Goal: Find specific page/section: Find specific page/section

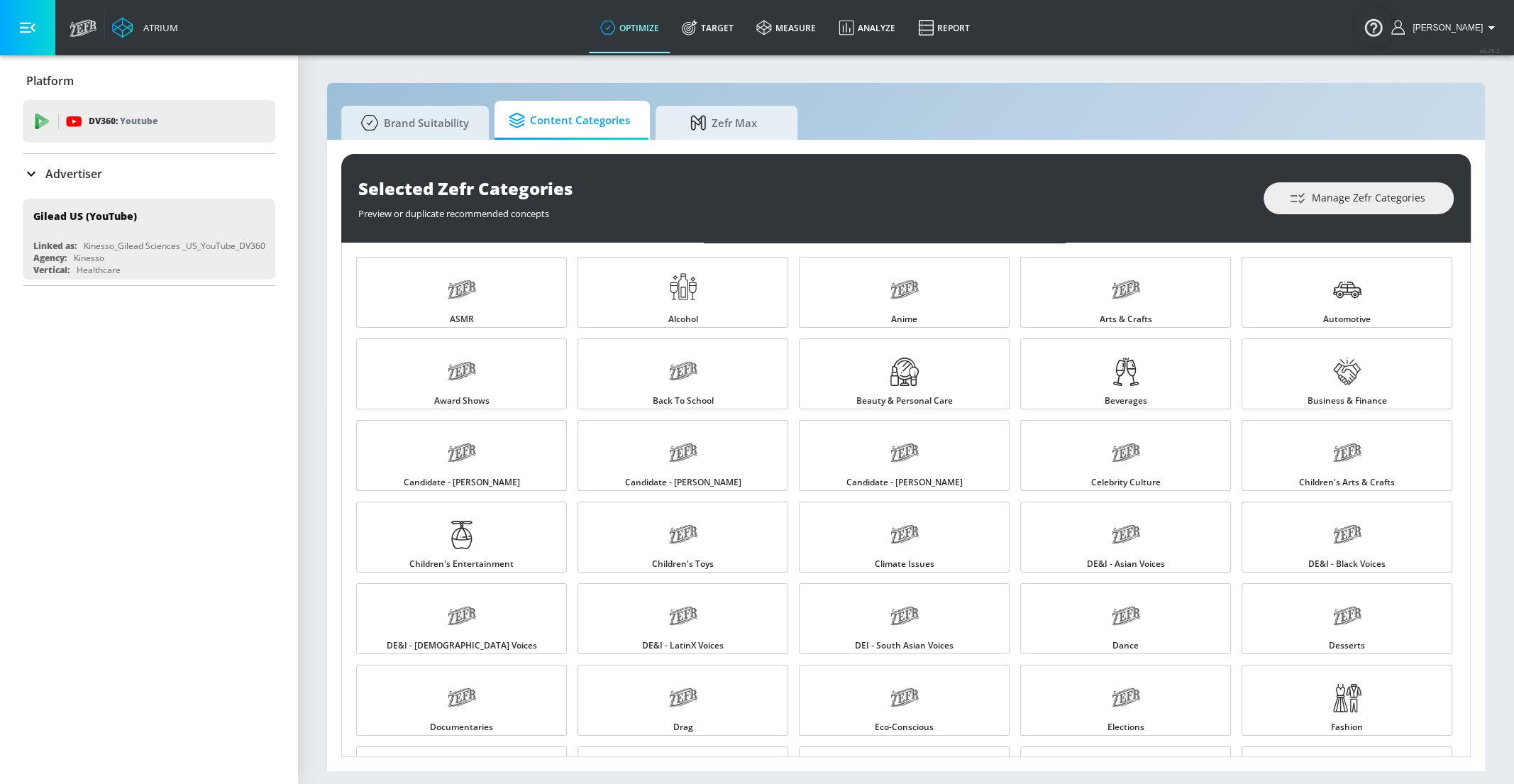
scroll to position [1302, 0]
click at [76, 166] on p "Advertiser" at bounding box center [73, 174] width 57 height 15
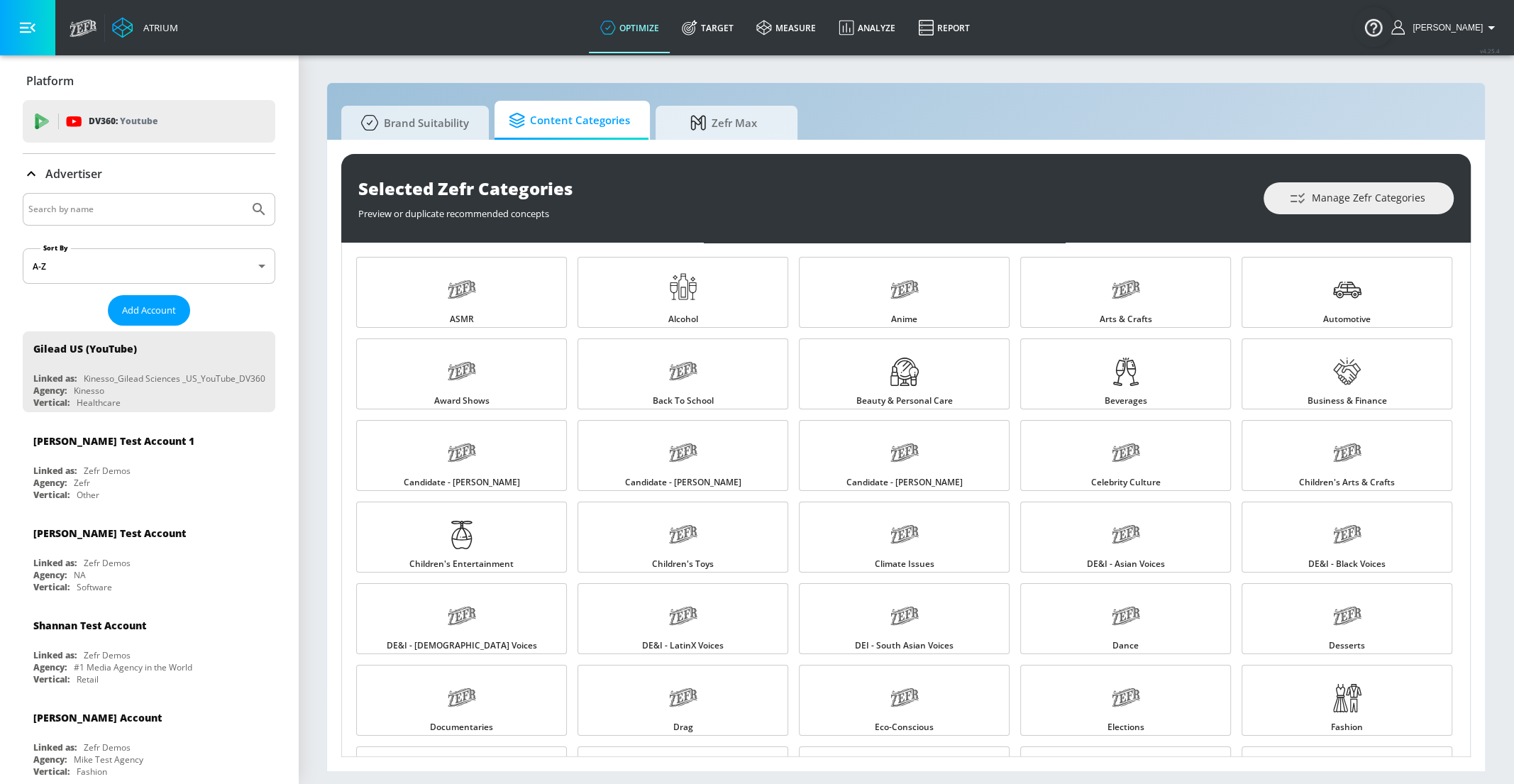
click at [100, 208] on input "Search by name" at bounding box center [135, 209] width 215 height 18
type input "veronica"
click at [250, 202] on icon "Submit Search" at bounding box center [259, 210] width 17 height 17
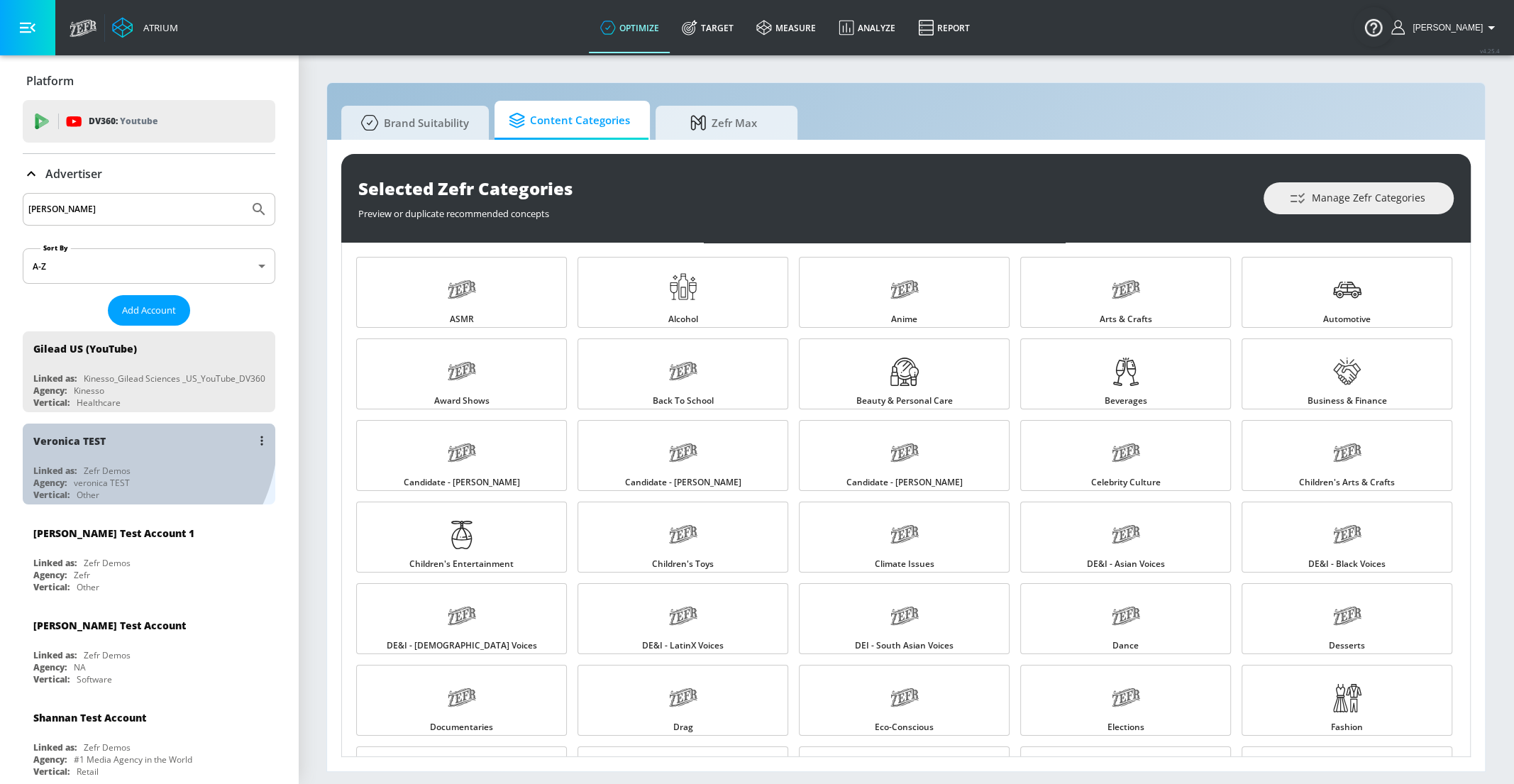
click at [122, 437] on div "Veronica TEST" at bounding box center [153, 440] width 238 height 34
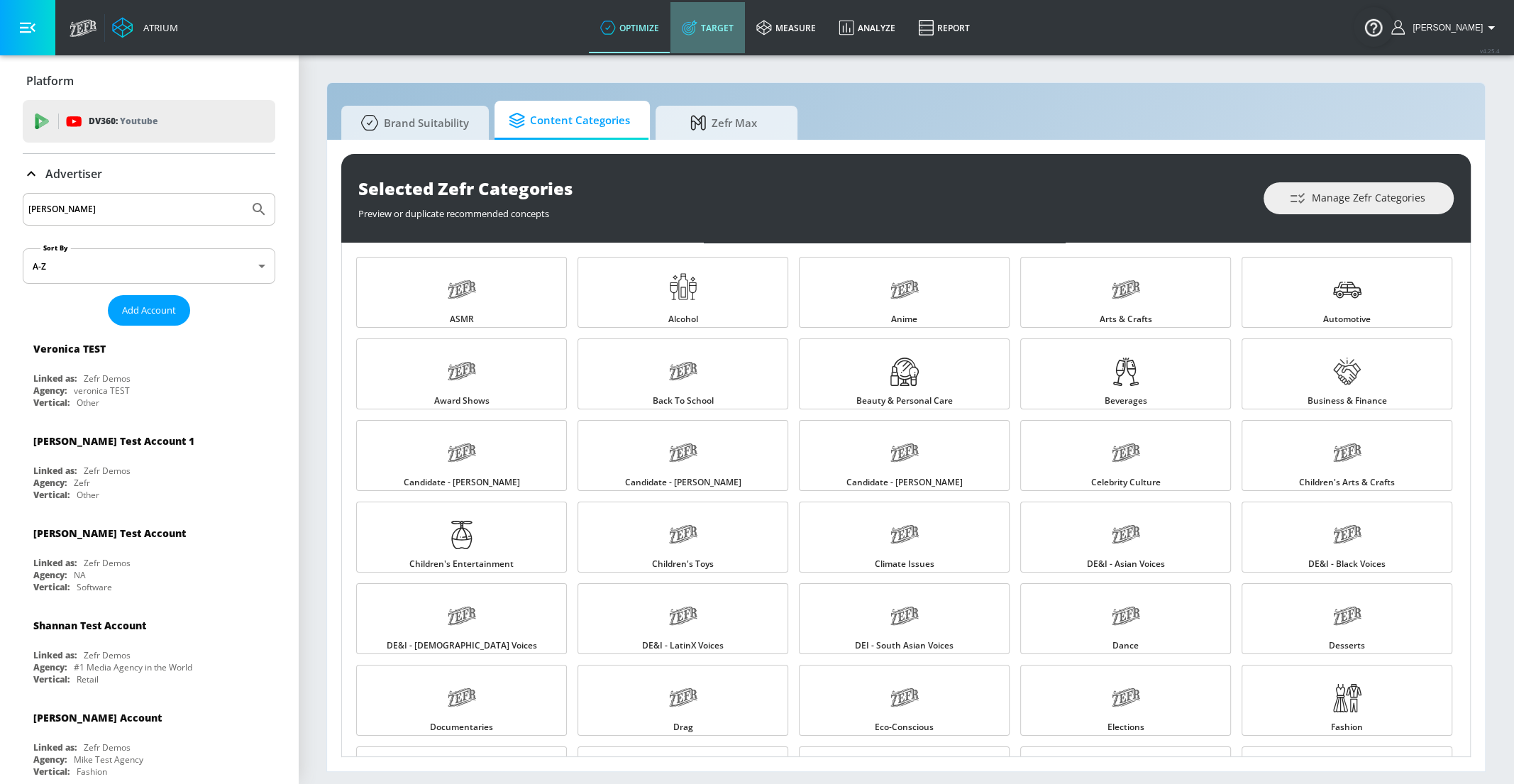
click at [726, 32] on link "Target" at bounding box center [707, 27] width 74 height 51
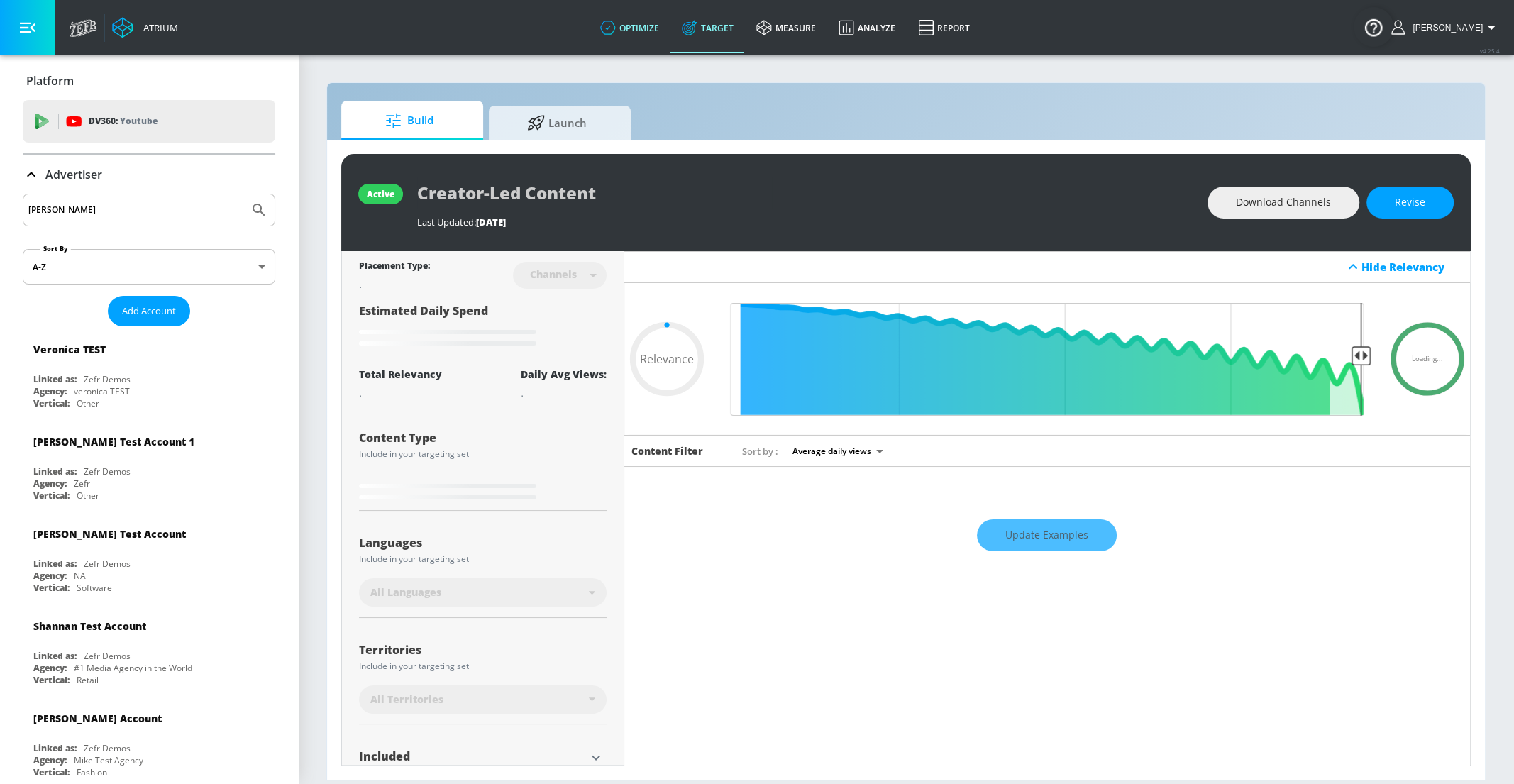
type input "0.75"
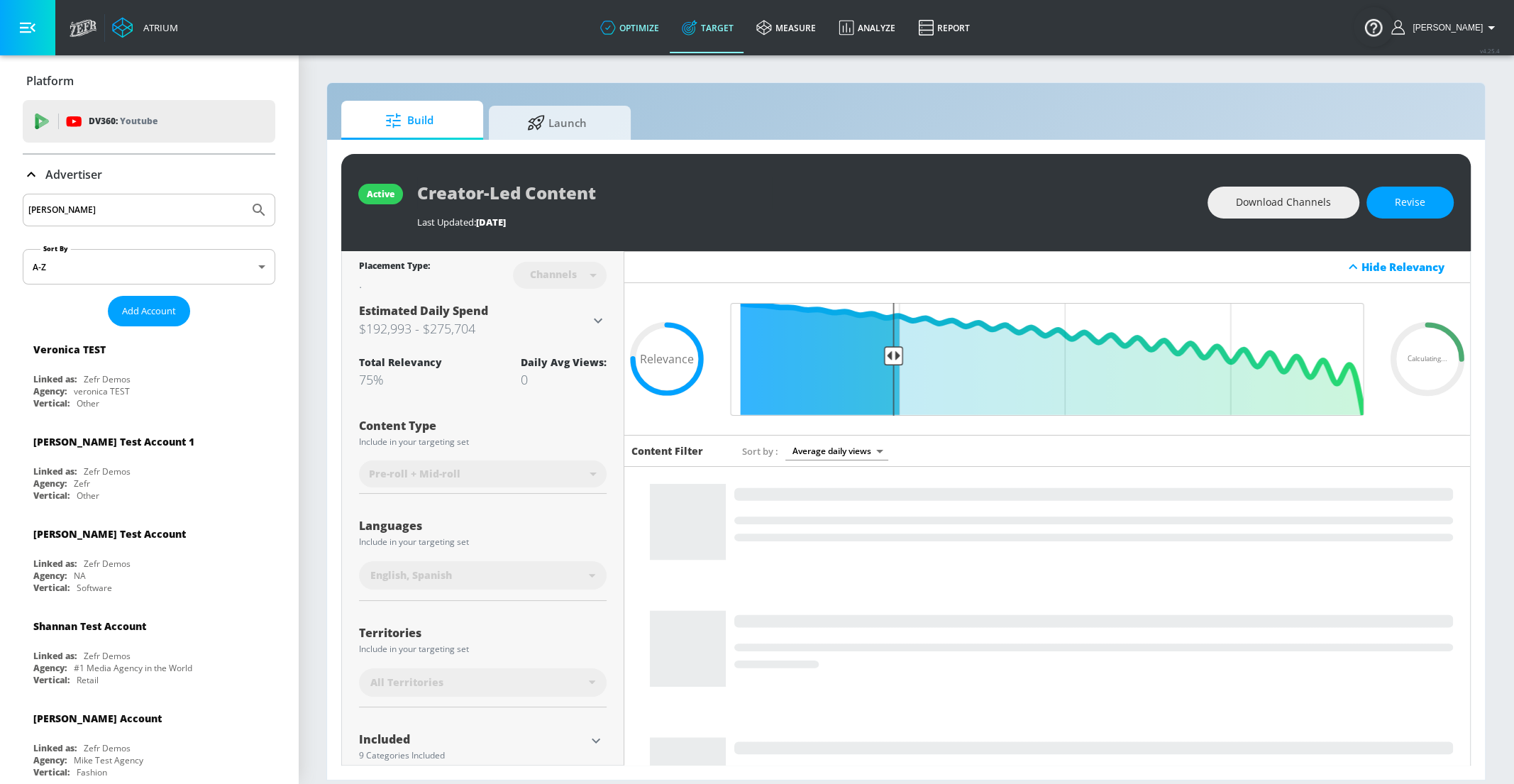
click at [655, 27] on link "optimize" at bounding box center [630, 27] width 82 height 51
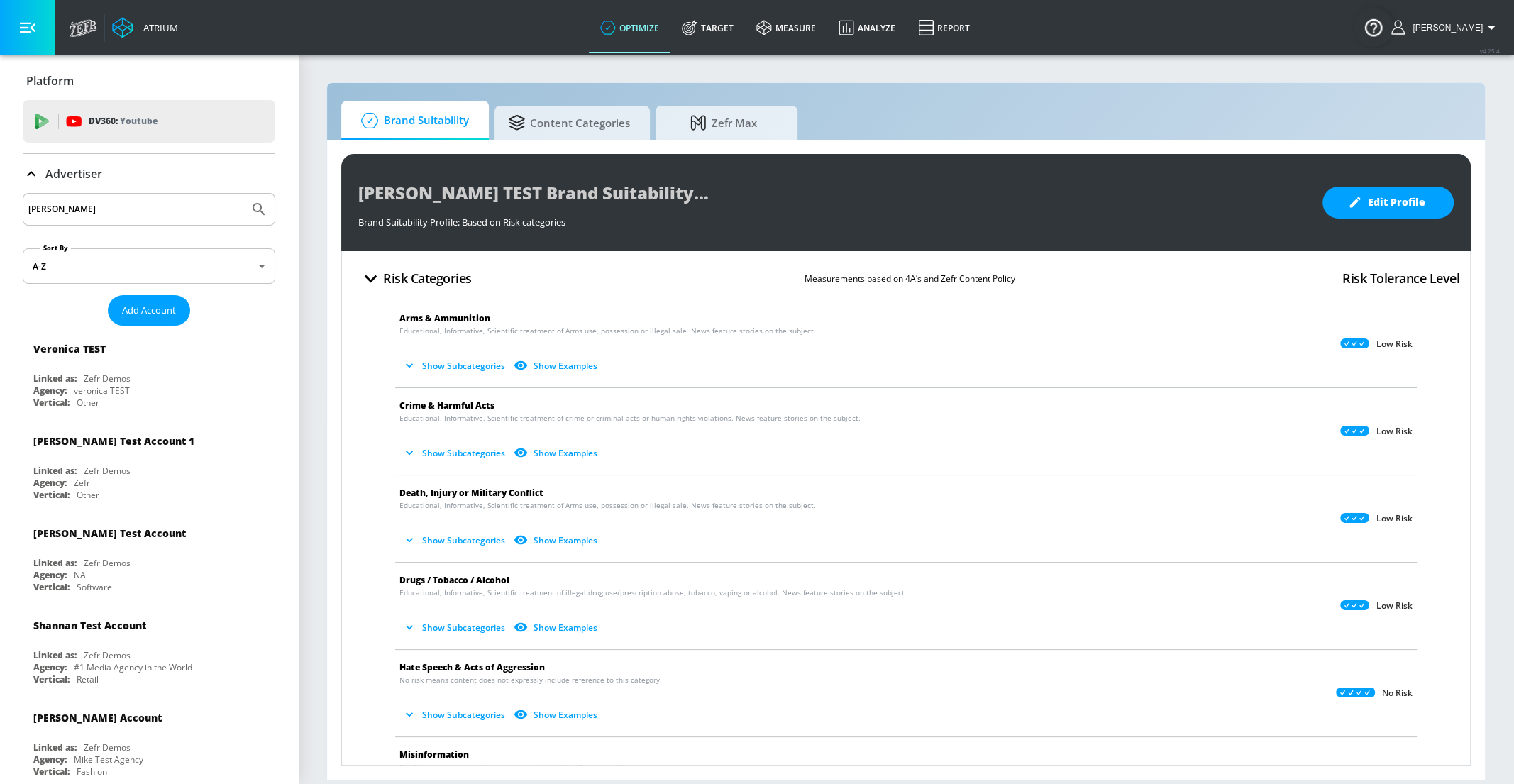
drag, startPoint x: 613, startPoint y: 123, endPoint x: 328, endPoint y: 0, distance: 310.4
